Goal: Information Seeking & Learning: Get advice/opinions

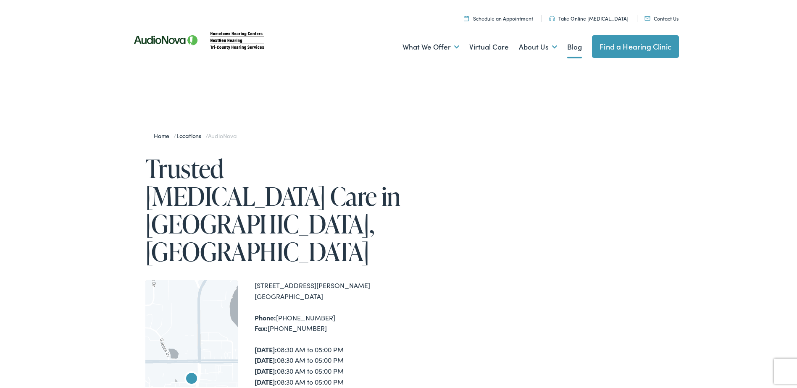
click at [567, 44] on link "Blog" at bounding box center [574, 45] width 15 height 31
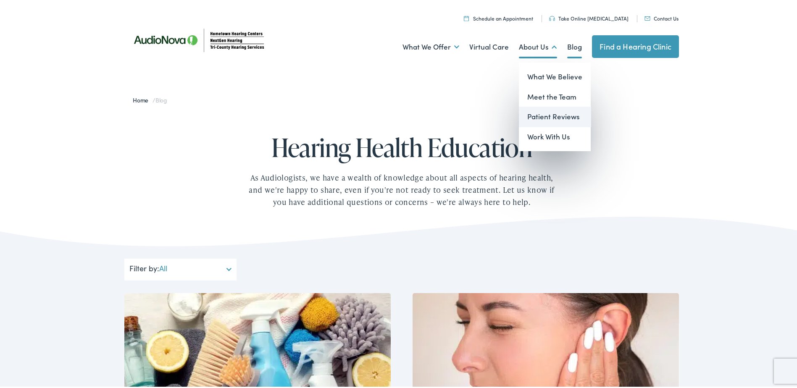
click at [535, 112] on link "Patient Reviews" at bounding box center [555, 115] width 72 height 20
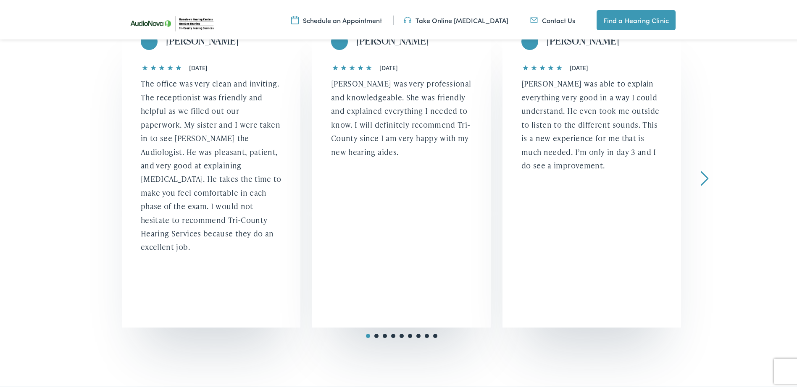
scroll to position [252, 0]
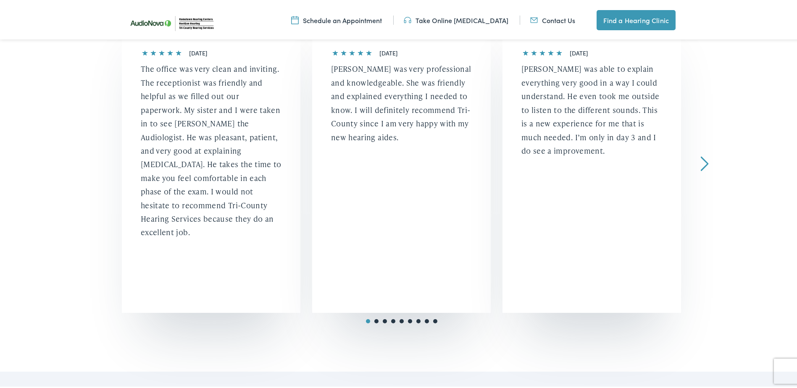
click at [703, 162] on link "Next" at bounding box center [705, 162] width 8 height 15
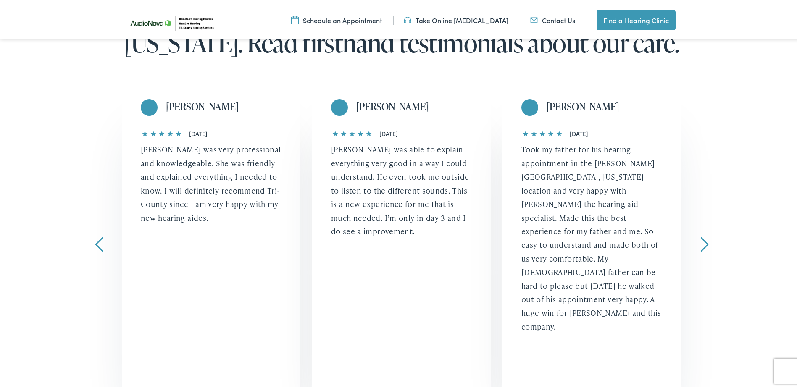
scroll to position [168, 0]
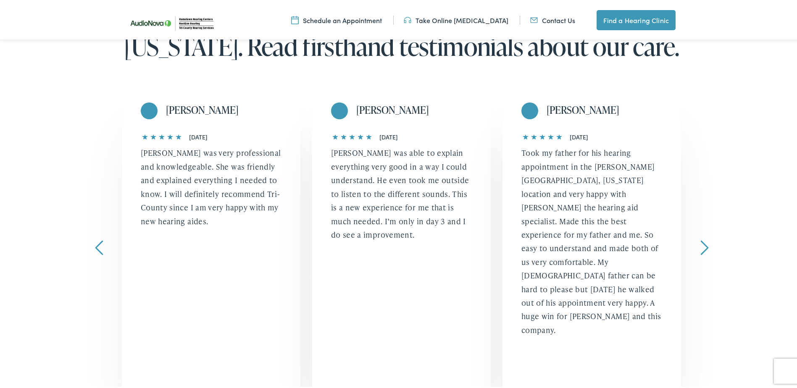
click at [703, 242] on link "Next" at bounding box center [705, 246] width 8 height 15
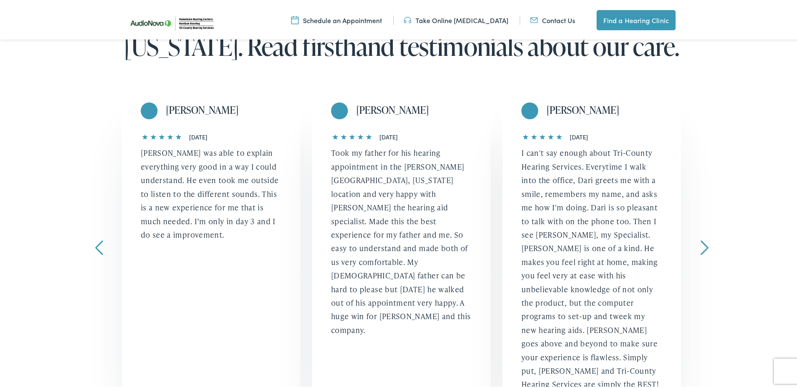
click at [703, 247] on link "Next" at bounding box center [705, 246] width 8 height 15
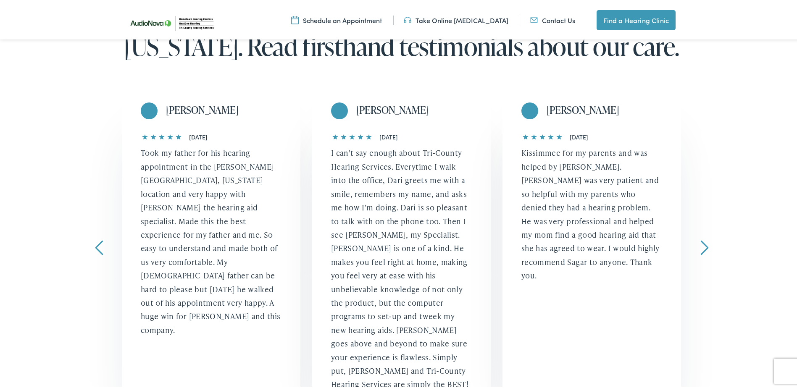
click at [701, 249] on link "Next" at bounding box center [705, 246] width 8 height 15
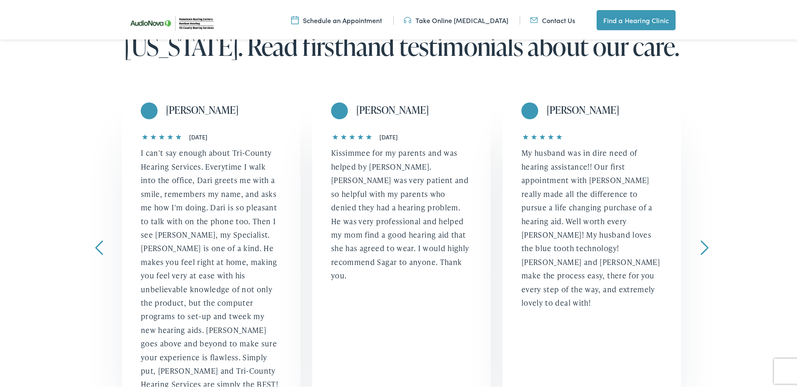
click at [701, 249] on link "Next" at bounding box center [705, 246] width 8 height 15
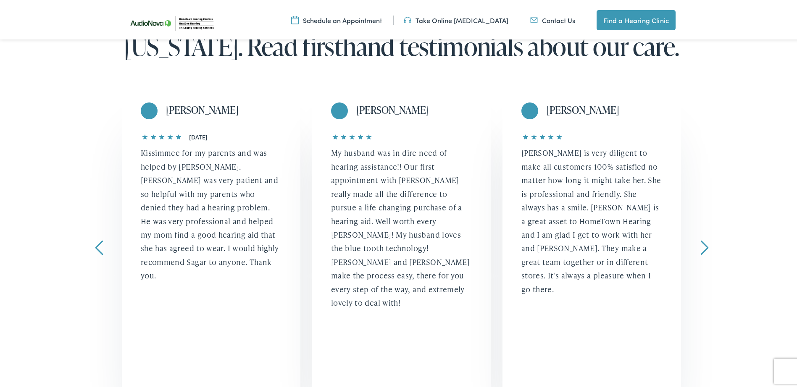
click at [701, 249] on link "Next" at bounding box center [705, 246] width 8 height 15
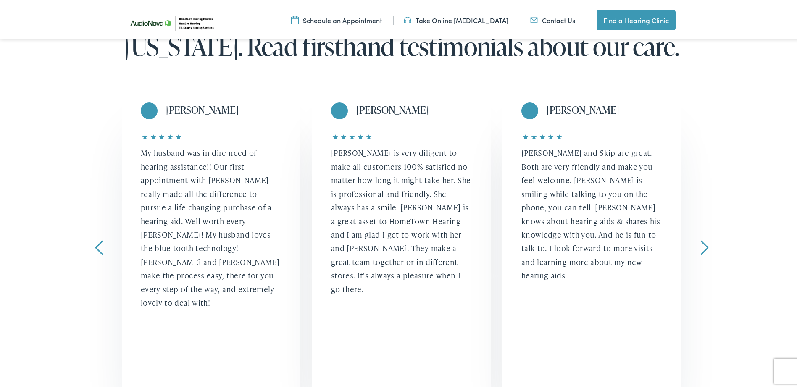
click at [701, 249] on link "Next" at bounding box center [705, 246] width 8 height 15
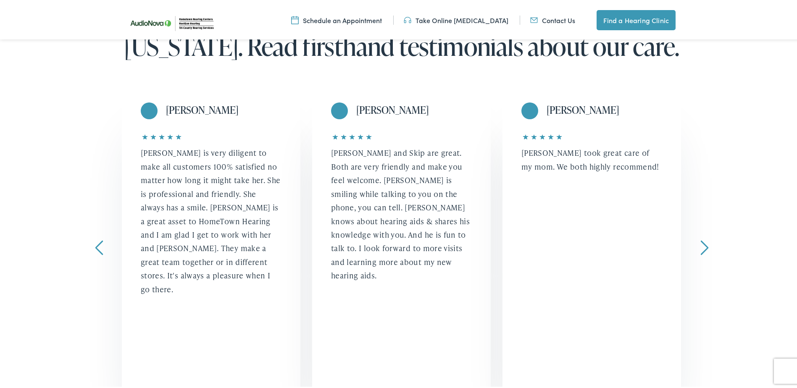
click at [701, 249] on link "Next" at bounding box center [705, 246] width 8 height 15
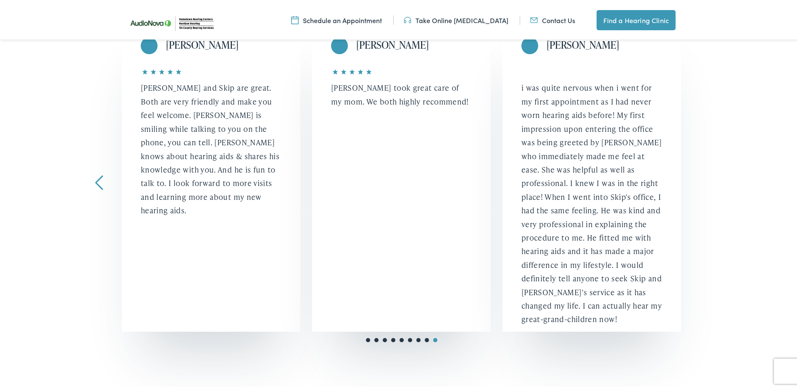
scroll to position [252, 0]
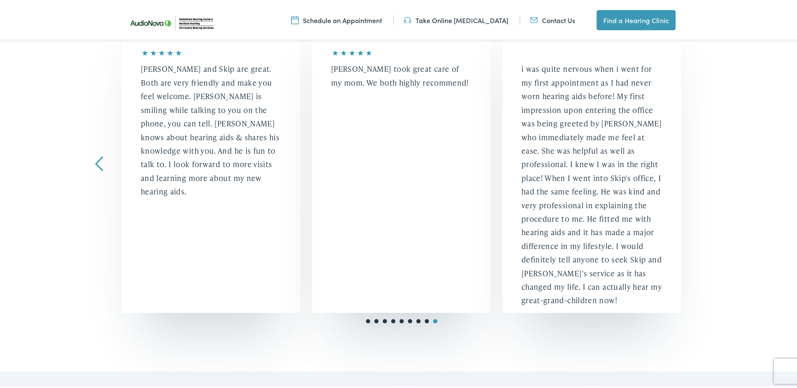
click at [95, 159] on link "Prev" at bounding box center [99, 162] width 8 height 15
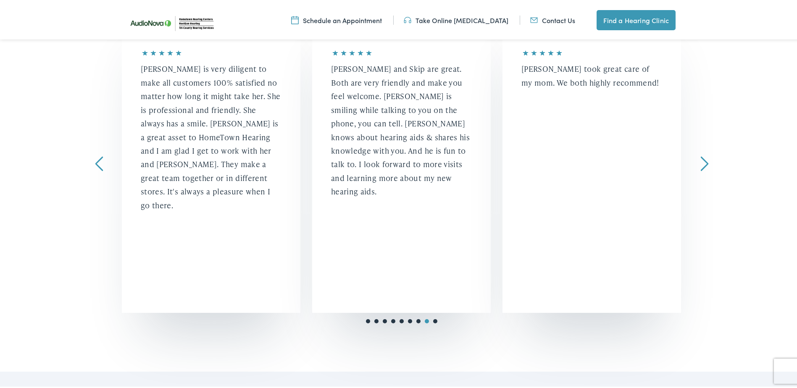
click at [95, 159] on link "Prev" at bounding box center [99, 162] width 8 height 15
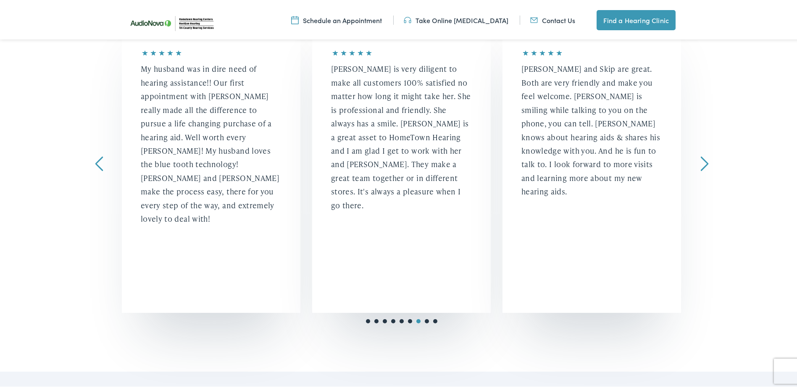
click at [95, 159] on link "Prev" at bounding box center [99, 162] width 8 height 15
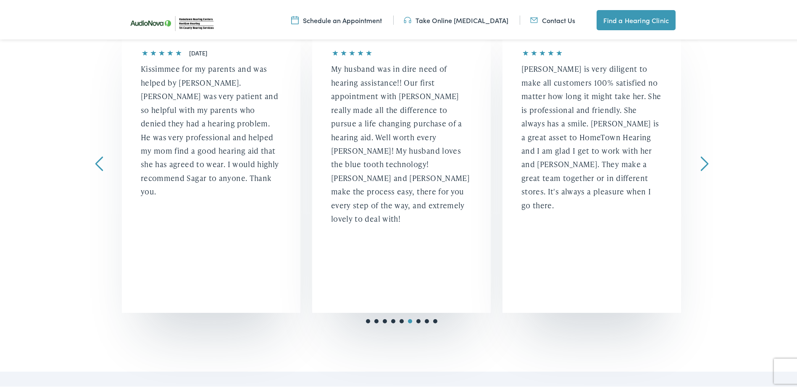
click at [95, 159] on link "Prev" at bounding box center [99, 162] width 8 height 15
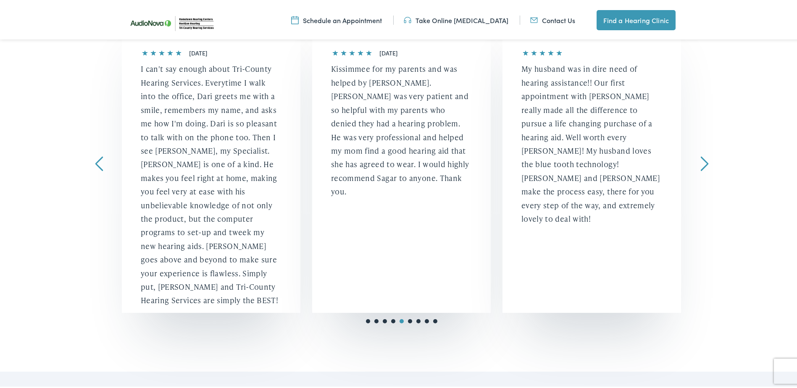
click at [95, 159] on link "Prev" at bounding box center [99, 162] width 8 height 15
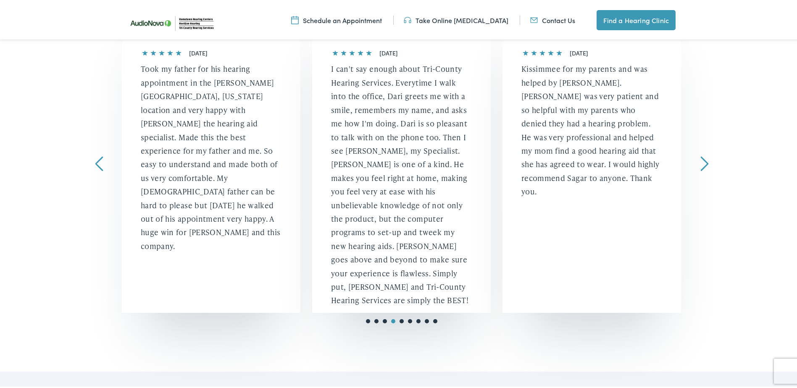
click at [95, 159] on link "Prev" at bounding box center [99, 162] width 8 height 15
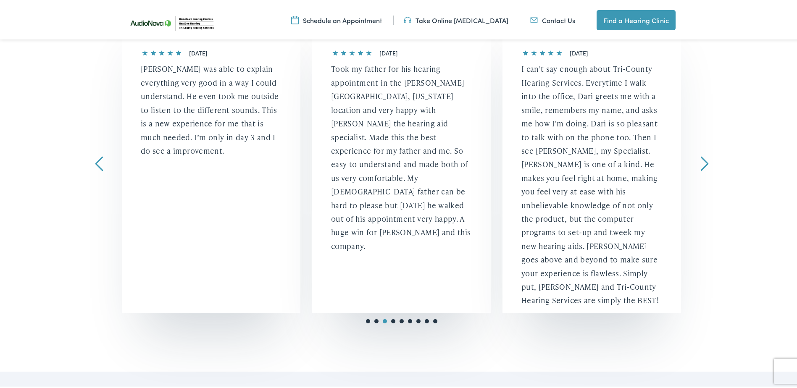
click at [95, 159] on link "Prev" at bounding box center [99, 162] width 8 height 15
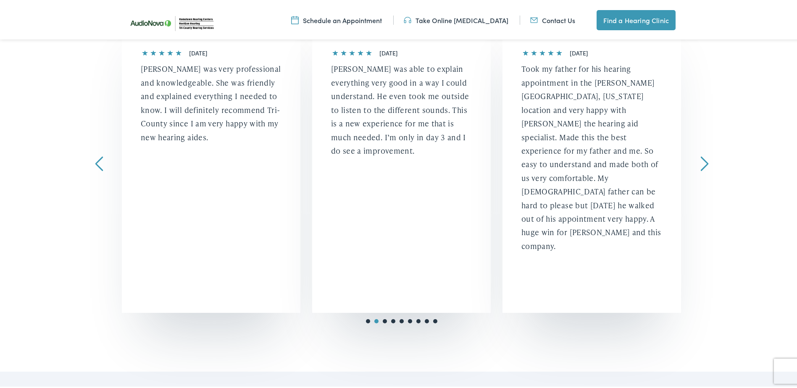
click at [95, 159] on link "Prev" at bounding box center [99, 162] width 8 height 15
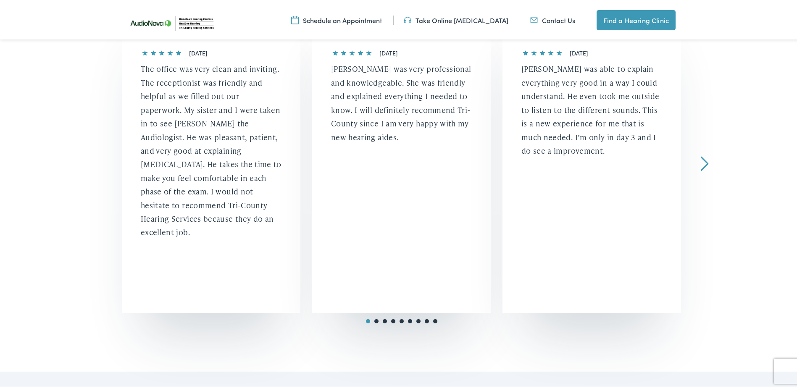
click at [95, 159] on div "Hear what our patients say about their hearing healthcare experiences with Tri-…" at bounding box center [401, 109] width 803 height 520
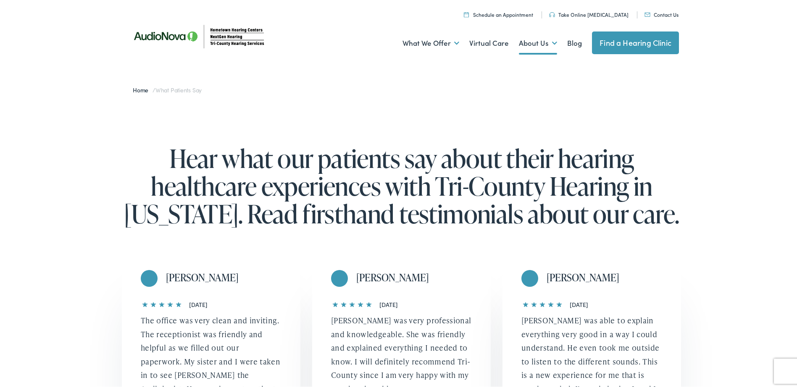
scroll to position [0, 0]
